Goal: Information Seeking & Learning: Learn about a topic

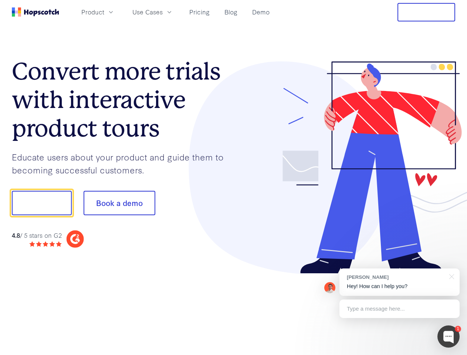
click at [234, 177] on div at bounding box center [345, 167] width 222 height 213
click at [104, 12] on span "Product" at bounding box center [92, 11] width 23 height 9
click at [163, 12] on span "Use Cases" at bounding box center [147, 11] width 30 height 9
click at [426, 12] on button "Free Trial" at bounding box center [426, 12] width 58 height 18
click at [41, 203] on button "Show me!" at bounding box center [42, 203] width 60 height 24
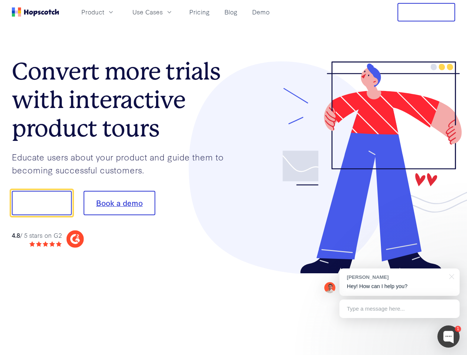
click at [119, 203] on button "Book a demo" at bounding box center [120, 203] width 72 height 24
click at [448, 336] on div at bounding box center [448, 336] width 22 height 22
click at [399, 282] on div "[PERSON_NAME] Hey! How can I help you?" at bounding box center [399, 281] width 120 height 27
click at [450, 276] on div at bounding box center [450, 275] width 18 height 15
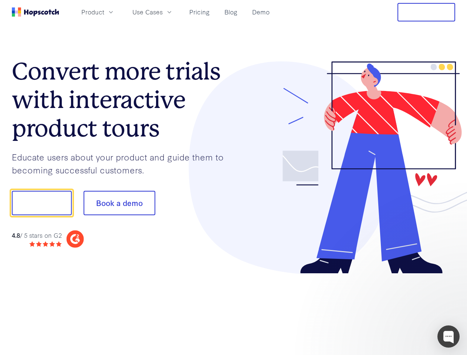
click at [399, 309] on div at bounding box center [390, 251] width 139 height 147
